Goal: Task Accomplishment & Management: Use online tool/utility

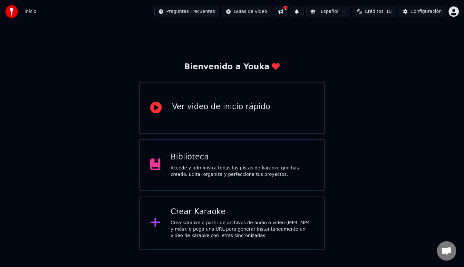
click at [236, 214] on div "Crear Karaoke" at bounding box center [242, 212] width 143 height 10
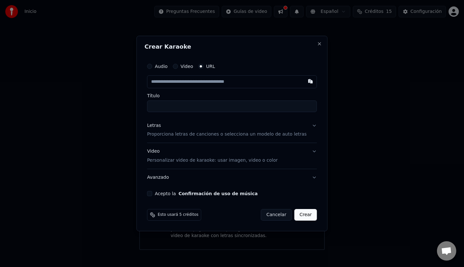
click at [209, 84] on input "text" at bounding box center [232, 81] width 170 height 13
paste input "**********"
type input "**********"
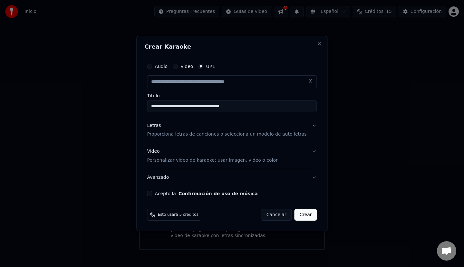
click at [199, 133] on p "Proporciona letras de canciones o selecciona un modelo de auto letras" at bounding box center [227, 135] width 160 height 6
type input "**********"
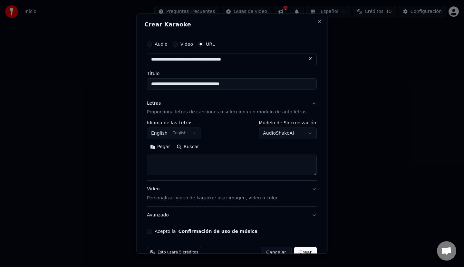
click at [191, 147] on button "Buscar" at bounding box center [187, 147] width 29 height 10
type textarea "**********"
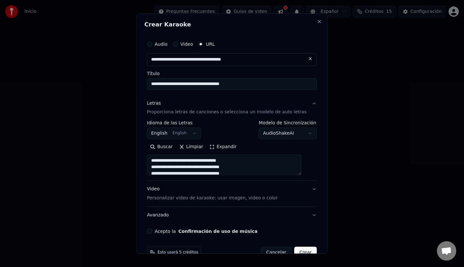
scroll to position [15, 0]
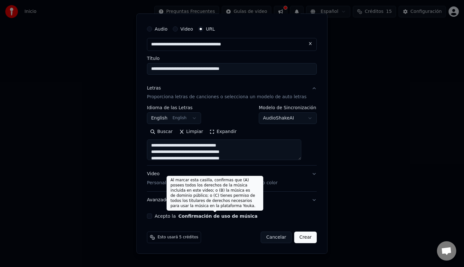
click at [247, 215] on button "Confirmación de uso de música" at bounding box center [218, 216] width 79 height 5
select select "**"
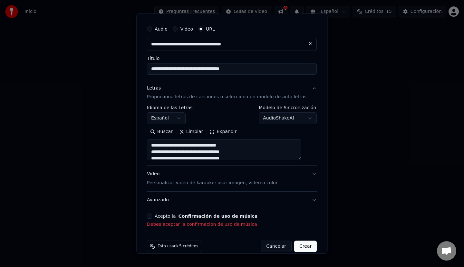
click at [152, 215] on button "Acepto la Confirmación de uso de música" at bounding box center [149, 216] width 5 height 5
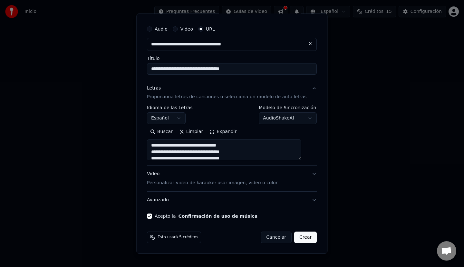
click at [300, 239] on button "Crear" at bounding box center [305, 238] width 23 height 12
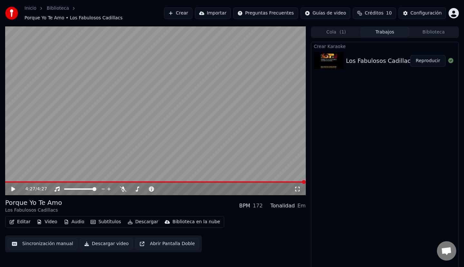
click at [71, 182] on span at bounding box center [155, 182] width 301 height 1
click at [25, 218] on button "Editar" at bounding box center [20, 222] width 26 height 9
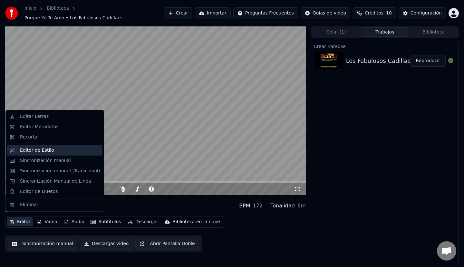
click at [51, 148] on div "Editor de Estilo" at bounding box center [60, 150] width 80 height 6
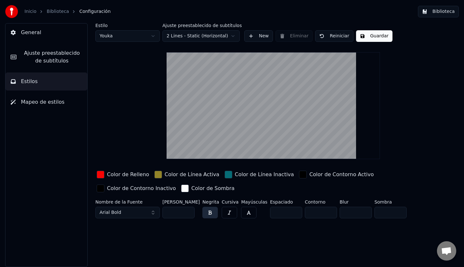
click at [210, 34] on html "Inicio Biblioteca Configuración Biblioteca General Ajuste preestablecido de sub…" at bounding box center [232, 133] width 464 height 267
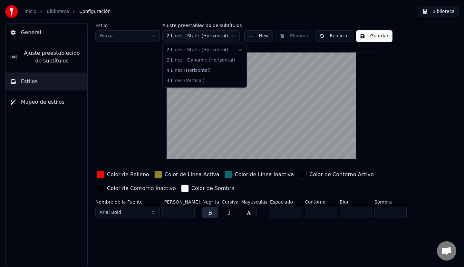
click at [210, 34] on html "Inicio Biblioteca Configuración Biblioteca General Ajuste preestablecido de sub…" at bounding box center [232, 133] width 464 height 267
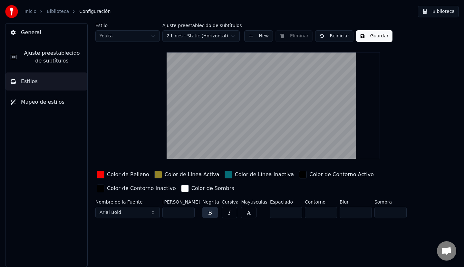
click at [268, 132] on video at bounding box center [273, 105] width 213 height 107
click at [51, 104] on span "Mapeo de estilos" at bounding box center [43, 102] width 44 height 8
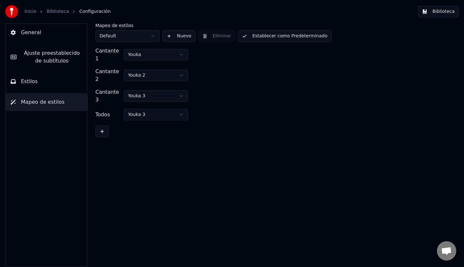
click at [29, 77] on button "Estilos" at bounding box center [46, 82] width 82 height 18
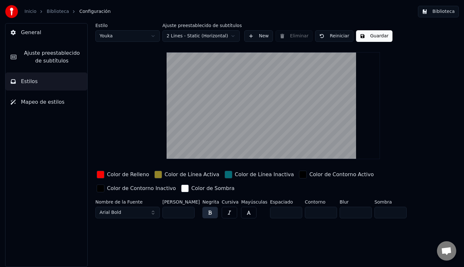
click at [291, 210] on input "*" at bounding box center [286, 213] width 32 height 12
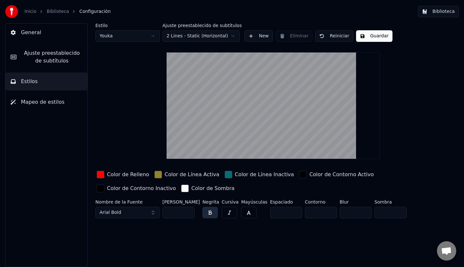
click at [291, 210] on input "*" at bounding box center [286, 213] width 32 height 12
click at [291, 210] on input "**" at bounding box center [286, 213] width 32 height 12
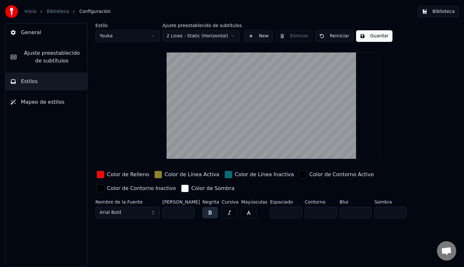
click at [291, 210] on input "**" at bounding box center [286, 213] width 32 height 12
click at [292, 213] on input "**" at bounding box center [286, 213] width 32 height 12
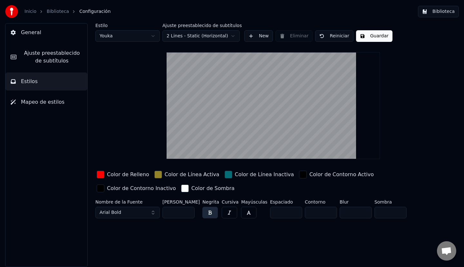
click at [292, 213] on input "**" at bounding box center [286, 213] width 32 height 12
click at [292, 213] on input "*" at bounding box center [286, 213] width 32 height 12
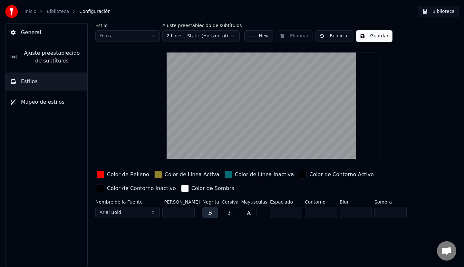
click at [292, 213] on input "*" at bounding box center [286, 213] width 32 height 12
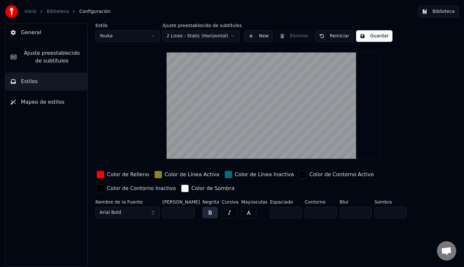
type input "*"
click at [292, 213] on input "*" at bounding box center [286, 213] width 32 height 12
click at [61, 55] on span "Ajuste preestablecido de subtítulos" at bounding box center [52, 56] width 61 height 15
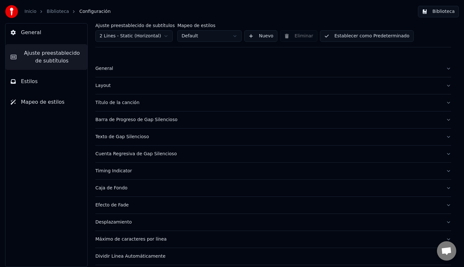
click at [121, 80] on button "Layout" at bounding box center [273, 85] width 356 height 17
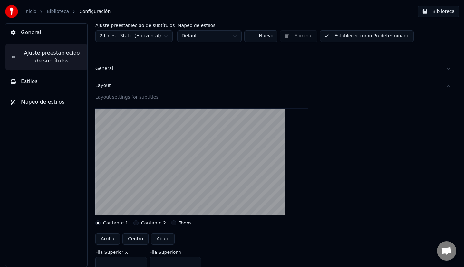
scroll to position [32, 0]
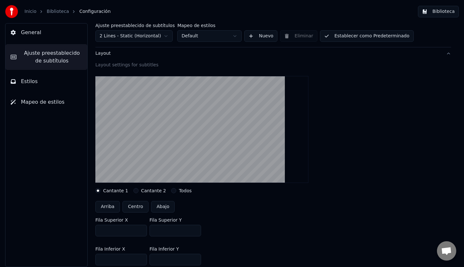
click at [107, 206] on button "Arriba" at bounding box center [107, 207] width 25 height 12
type input "***"
click at [134, 207] on button "Centro" at bounding box center [136, 207] width 26 height 12
type input "***"
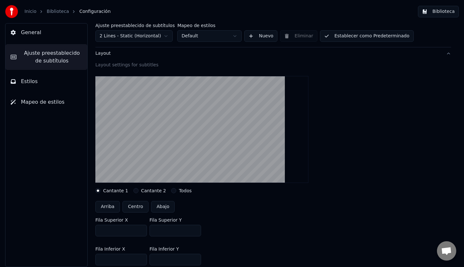
type input "***"
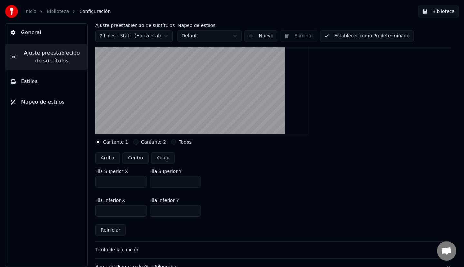
scroll to position [64, 0]
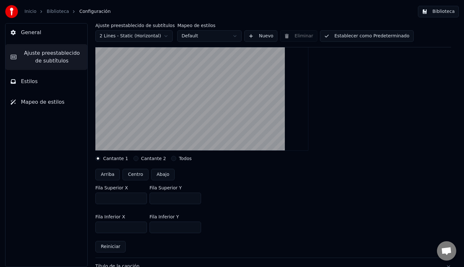
click at [171, 160] on button "Todos" at bounding box center [173, 158] width 5 height 5
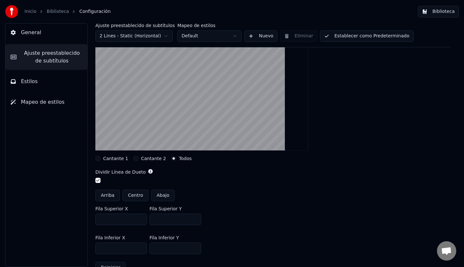
click at [138, 196] on button "Centro" at bounding box center [136, 196] width 26 height 12
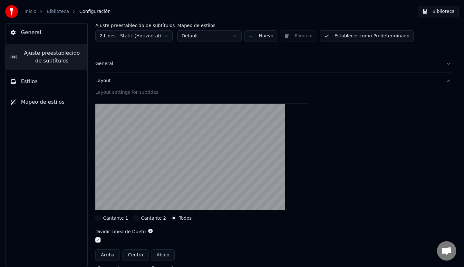
scroll to position [0, 0]
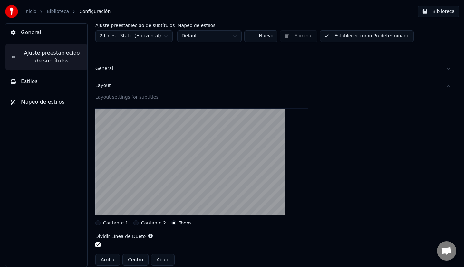
click at [352, 37] on button "Establecer como Predeterminado" at bounding box center [367, 36] width 94 height 12
click at [337, 36] on button "Hecho" at bounding box center [336, 36] width 33 height 12
click at [59, 86] on button "Estilos" at bounding box center [46, 82] width 82 height 18
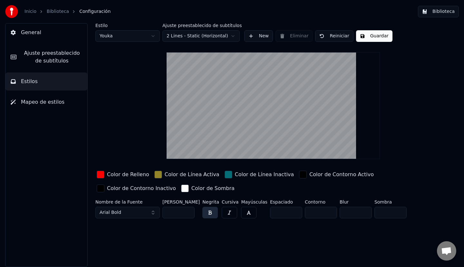
click at [128, 36] on html "Inicio Biblioteca Configuración Biblioteca General Ajuste preestablecido de sub…" at bounding box center [232, 133] width 464 height 267
click at [366, 35] on button "Guardar" at bounding box center [374, 36] width 36 height 12
click at [59, 11] on link "Biblioteca" at bounding box center [58, 11] width 22 height 6
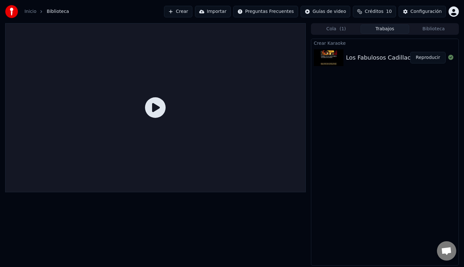
click at [362, 59] on div "Los Fabulosos Cadillacs - Porque Yo Te Amo" at bounding box center [408, 57] width 125 height 9
click at [150, 102] on icon at bounding box center [155, 107] width 21 height 21
click at [153, 110] on icon at bounding box center [155, 107] width 21 height 21
click at [430, 60] on button "Reproducir" at bounding box center [427, 58] width 35 height 12
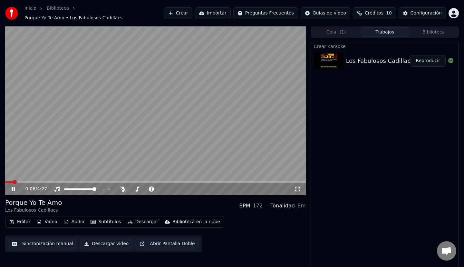
click at [25, 182] on span at bounding box center [155, 182] width 301 height 1
click at [34, 182] on span at bounding box center [155, 182] width 301 height 1
click at [32, 177] on video at bounding box center [155, 110] width 301 height 169
click at [31, 182] on span at bounding box center [20, 182] width 31 height 1
click at [28, 177] on video at bounding box center [155, 110] width 301 height 169
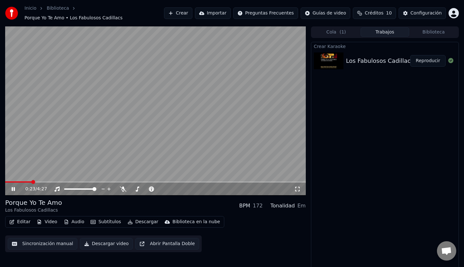
click at [10, 187] on icon at bounding box center [17, 189] width 15 height 5
click at [208, 135] on video at bounding box center [155, 110] width 301 height 169
click at [205, 135] on video at bounding box center [155, 110] width 301 height 169
click at [47, 218] on button "Video" at bounding box center [46, 222] width 25 height 9
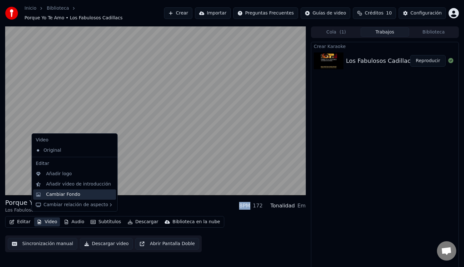
click at [67, 197] on div "Cambiar Fondo" at bounding box center [63, 195] width 34 height 6
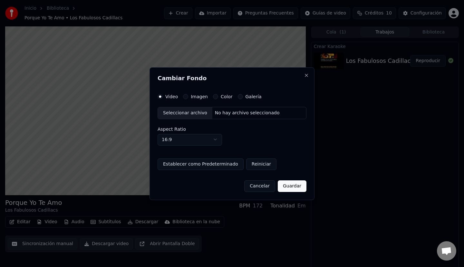
drag, startPoint x: 205, startPoint y: 74, endPoint x: 257, endPoint y: 80, distance: 52.3
click at [257, 80] on div "Cambiar Fondo Video Imagen Color Galería Seleccionar archivo No hay archivo sel…" at bounding box center [232, 133] width 165 height 133
drag, startPoint x: 261, startPoint y: 74, endPoint x: 265, endPoint y: 77, distance: 5.6
click at [263, 84] on div "Cambiar Fondo Video Imagen Color Galería Seleccionar archivo No hay archivo sel…" at bounding box center [232, 133] width 165 height 133
drag, startPoint x: 280, startPoint y: 71, endPoint x: 282, endPoint y: 82, distance: 11.2
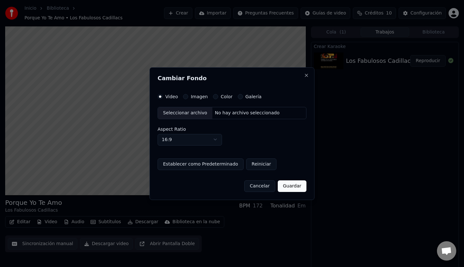
click at [282, 82] on div "Cambiar Fondo Video Imagen Color Galería Seleccionar archivo No hay archivo sel…" at bounding box center [232, 133] width 165 height 133
click at [261, 183] on button "Cancelar" at bounding box center [259, 186] width 31 height 12
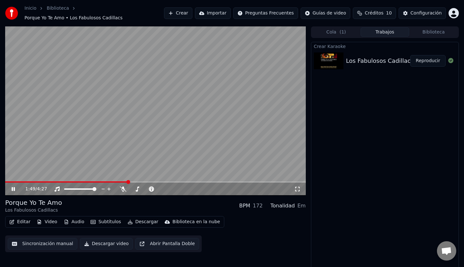
click at [138, 218] on button "Descargar" at bounding box center [143, 222] width 36 height 9
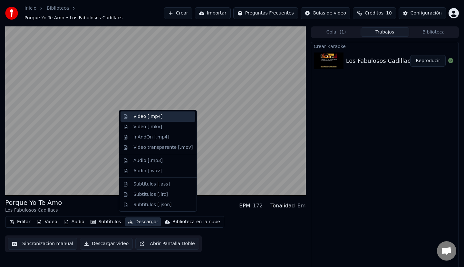
click at [156, 120] on div "Video [.mp4]" at bounding box center [158, 117] width 75 height 10
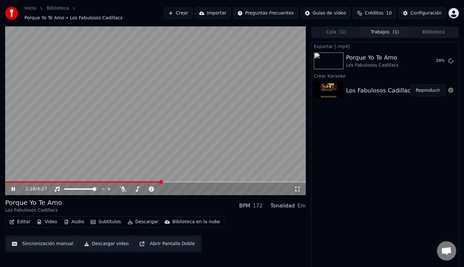
click at [196, 137] on video at bounding box center [155, 110] width 301 height 169
click at [429, 62] on button "Mostrar" at bounding box center [432, 61] width 28 height 12
click at [183, 10] on button "Crear" at bounding box center [178, 13] width 28 height 12
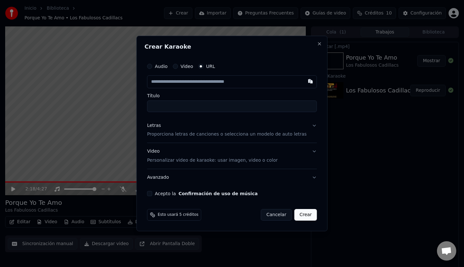
type input "**********"
type input "*********"
type input "**********"
click at [306, 124] on button "Letras Proporciona letras de canciones o selecciona un modelo de auto letras" at bounding box center [232, 130] width 170 height 26
type input "**********"
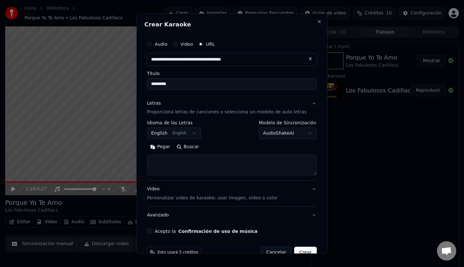
click at [197, 146] on button "Buscar" at bounding box center [187, 147] width 29 height 10
type textarea "**********"
click at [187, 83] on input "*********" at bounding box center [232, 84] width 170 height 12
type input "**********"
click at [171, 147] on button "Buscar" at bounding box center [161, 147] width 29 height 10
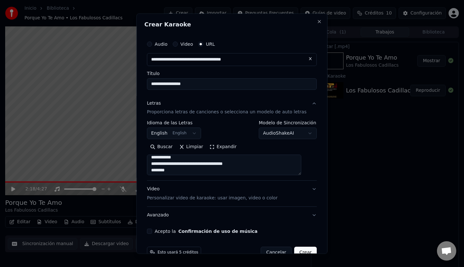
scroll to position [193, 0]
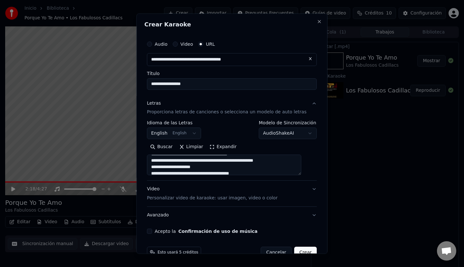
click at [196, 147] on button "Limpiar" at bounding box center [191, 147] width 30 height 10
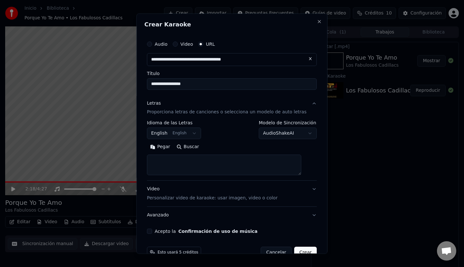
scroll to position [0, 0]
click at [170, 148] on button "Pegar" at bounding box center [160, 147] width 26 height 10
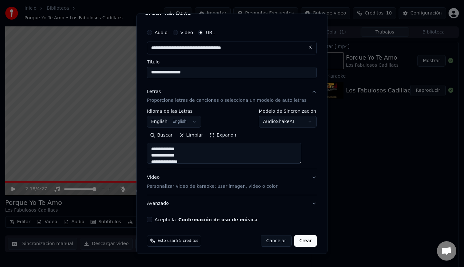
type textarea "**********"
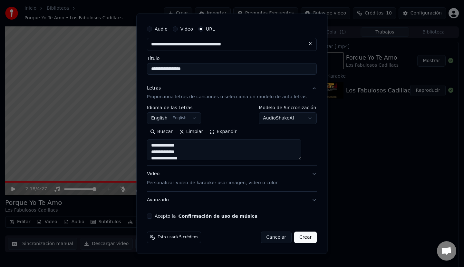
click at [152, 215] on button "Acepto la Confirmación de uso de música" at bounding box center [149, 216] width 5 height 5
click at [294, 237] on button "Crear" at bounding box center [305, 238] width 23 height 12
select select "**"
type textarea "**********"
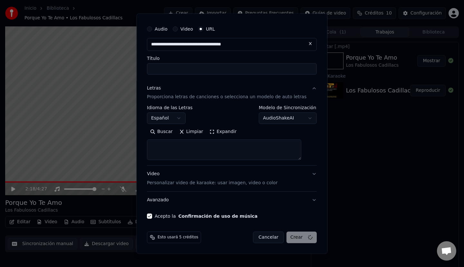
select select
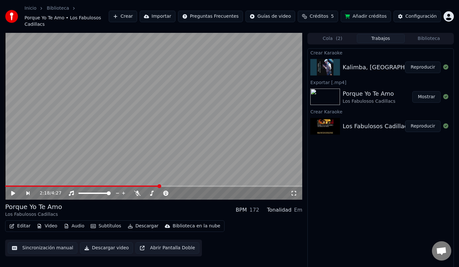
click at [420, 67] on button "Reproducir" at bounding box center [422, 68] width 35 height 12
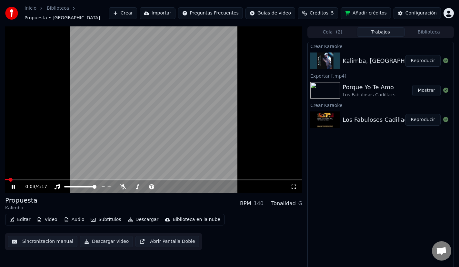
click at [16, 179] on video at bounding box center [153, 109] width 297 height 167
click at [18, 180] on span at bounding box center [153, 179] width 297 height 1
click at [43, 124] on video at bounding box center [153, 109] width 297 height 167
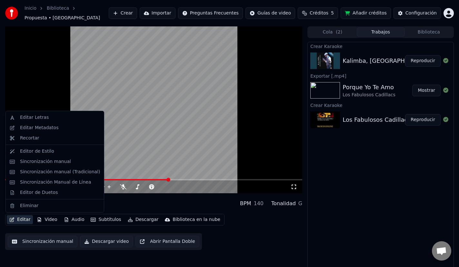
click at [20, 219] on button "Editar" at bounding box center [20, 219] width 26 height 9
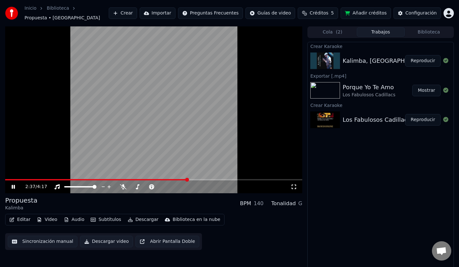
click at [152, 204] on div "Propuesta Kalimba BPM 140 Tonalidad G" at bounding box center [153, 203] width 297 height 15
click at [121, 187] on icon at bounding box center [123, 186] width 6 height 5
click at [169, 180] on span at bounding box center [104, 179] width 198 height 1
click at [157, 178] on video at bounding box center [153, 109] width 297 height 167
click at [154, 180] on span at bounding box center [79, 179] width 149 height 1
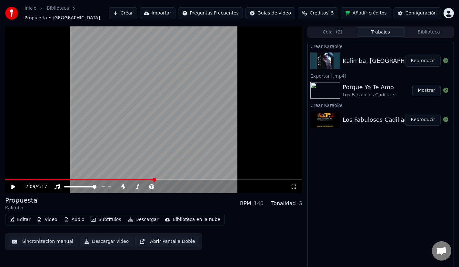
click at [113, 149] on video at bounding box center [153, 109] width 297 height 167
click at [131, 179] on video at bounding box center [153, 109] width 297 height 167
click at [130, 180] on span at bounding box center [80, 179] width 150 height 1
click at [110, 160] on video at bounding box center [153, 109] width 297 height 167
click at [21, 218] on button "Editar" at bounding box center [20, 219] width 26 height 9
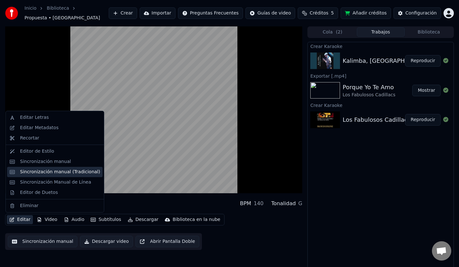
click at [85, 173] on div "Sincronización manual (Tradicional)" at bounding box center [60, 172] width 80 height 6
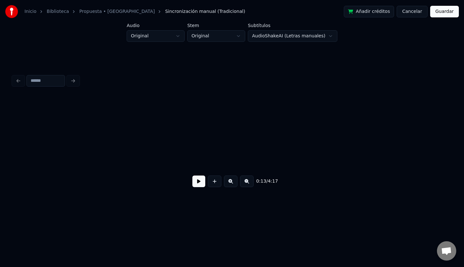
scroll to position [0, 853]
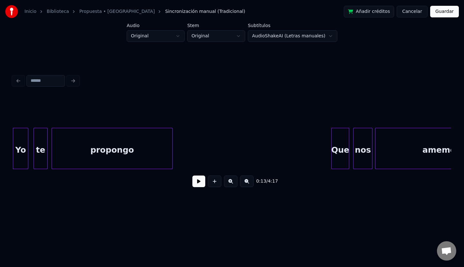
click at [93, 8] on link "Propuesta • [GEOGRAPHIC_DATA]" at bounding box center [116, 11] width 75 height 6
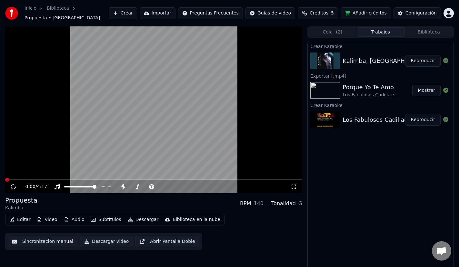
click at [21, 217] on button "Editar" at bounding box center [20, 219] width 26 height 9
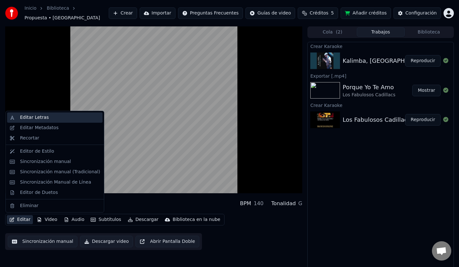
click at [49, 116] on div "Editar Letras" at bounding box center [60, 117] width 80 height 6
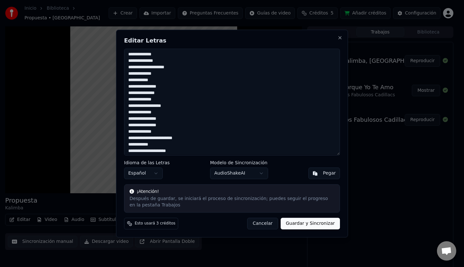
scroll to position [97, 0]
drag, startPoint x: 181, startPoint y: 120, endPoint x: 128, endPoint y: 120, distance: 52.9
click at [128, 120] on textarea "**********" at bounding box center [232, 102] width 216 height 107
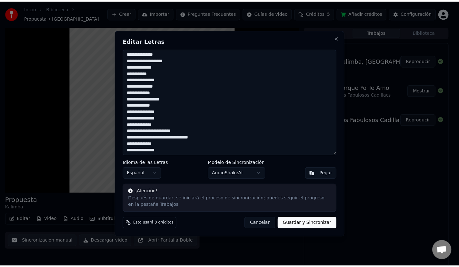
scroll to position [202, 0]
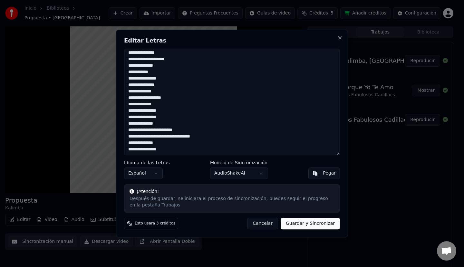
type textarea "**********"
click at [314, 225] on button "Guardar y Sincronizar" at bounding box center [310, 224] width 59 height 12
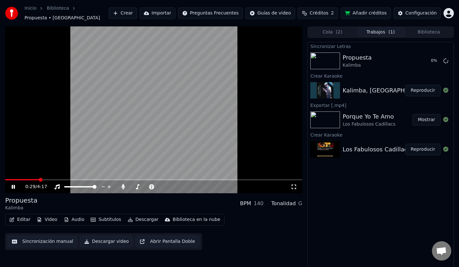
click at [114, 170] on video at bounding box center [153, 109] width 297 height 167
click at [114, 179] on video at bounding box center [153, 109] width 297 height 167
click at [103, 182] on span at bounding box center [101, 180] width 4 height 4
click at [124, 179] on span at bounding box center [124, 180] width 4 height 4
click at [129, 180] on span at bounding box center [127, 180] width 4 height 4
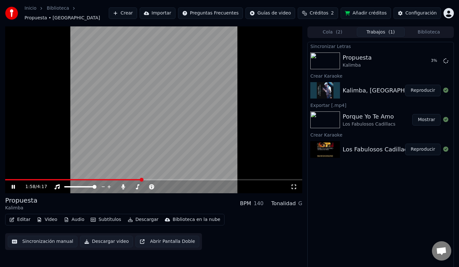
click at [141, 180] on span at bounding box center [142, 180] width 4 height 4
click at [145, 180] on span at bounding box center [145, 180] width 4 height 4
click at [122, 185] on icon at bounding box center [123, 186] width 6 height 5
click at [128, 219] on icon "button" at bounding box center [130, 220] width 5 height 5
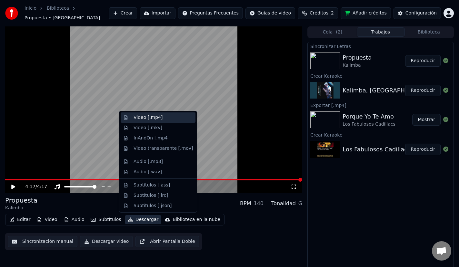
click at [165, 117] on div "Video [.mp4]" at bounding box center [162, 117] width 59 height 6
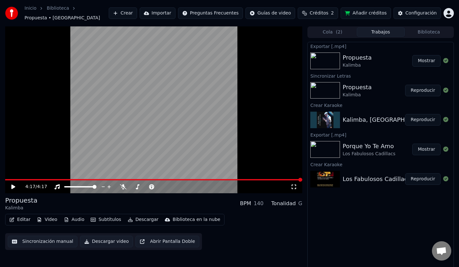
click at [428, 61] on button "Mostrar" at bounding box center [426, 61] width 28 height 12
